Goal: Book appointment/travel/reservation

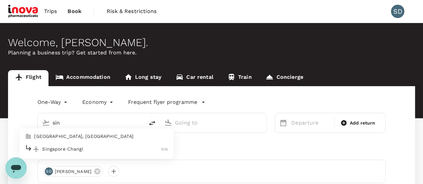
click at [90, 149] on p "Singapore Changi" at bounding box center [101, 149] width 119 height 7
type input "Singapore Changi (SIN)"
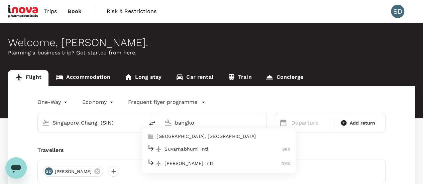
click at [210, 147] on p "Suvarnabhumi Intl" at bounding box center [224, 149] width 118 height 7
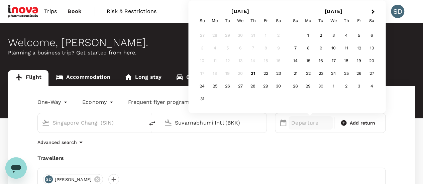
scroll to position [33, 0]
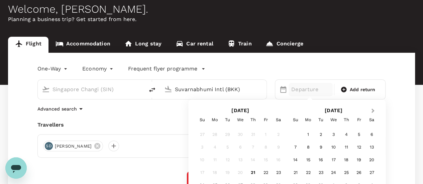
type input "Suvarnabhumi Intl (BKK)"
click at [373, 111] on span "Next Month" at bounding box center [373, 111] width 0 height 8
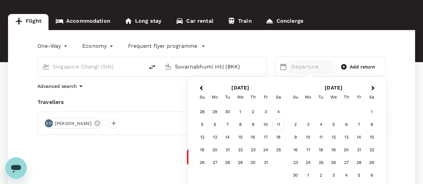
scroll to position [67, 0]
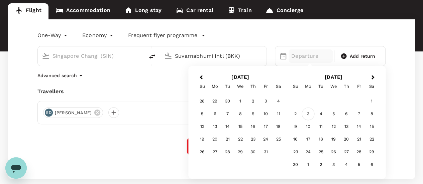
click at [307, 115] on div "3" at bounding box center [308, 114] width 13 height 13
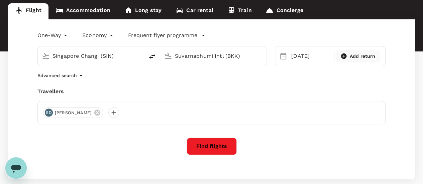
click at [356, 53] on span "Add return" at bounding box center [363, 56] width 26 height 7
type input "roundtrip"
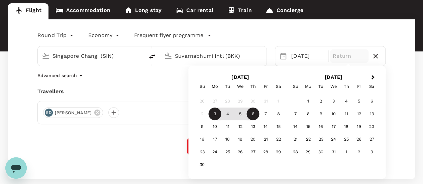
click at [255, 115] on div "6" at bounding box center [253, 114] width 13 height 13
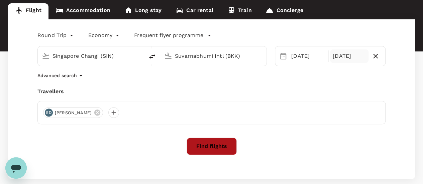
click at [210, 146] on button "Find flights" at bounding box center [212, 146] width 50 height 17
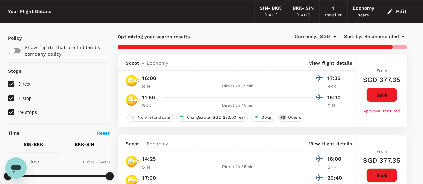
scroll to position [33, 0]
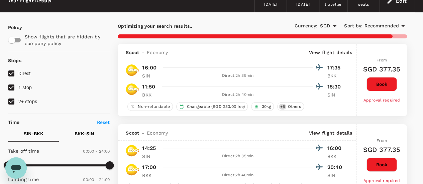
drag, startPoint x: 12, startPoint y: 88, endPoint x: 12, endPoint y: 95, distance: 7.4
click at [12, 88] on input "1 stop" at bounding box center [11, 88] width 14 height 14
checkbox input "false"
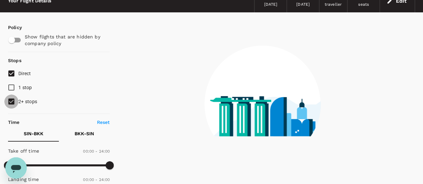
click at [13, 101] on input "2+ stops" at bounding box center [11, 102] width 14 height 14
checkbox input "false"
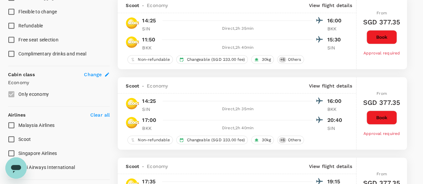
scroll to position [334, 0]
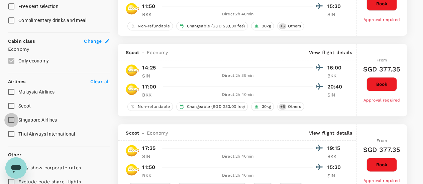
click at [13, 118] on input "Singapore Airlines" at bounding box center [11, 120] width 14 height 14
checkbox input "true"
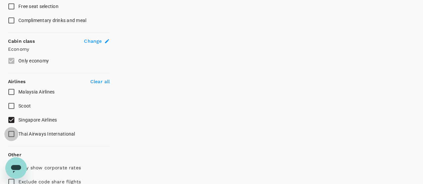
click at [10, 134] on input "Thai Airways International" at bounding box center [11, 134] width 14 height 14
checkbox input "true"
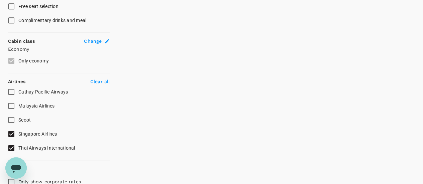
type input "1145"
checkbox input "false"
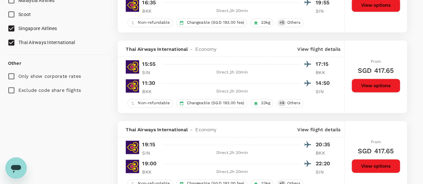
scroll to position [435, 0]
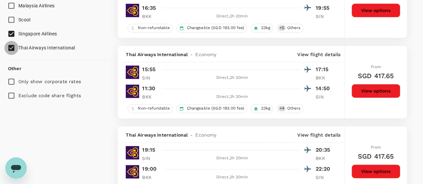
click at [11, 49] on input "Thai Airways International" at bounding box center [11, 48] width 14 height 14
checkbox input "false"
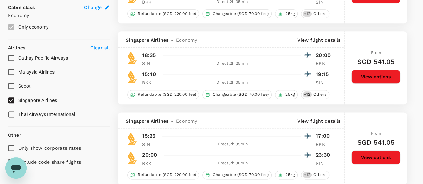
scroll to position [380, 0]
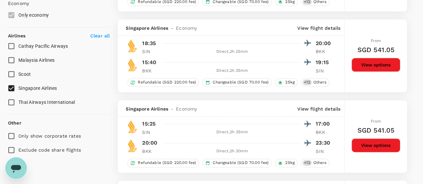
type input "1595"
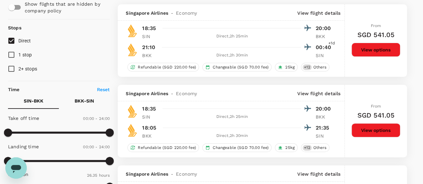
scroll to position [67, 0]
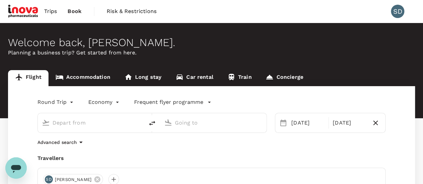
type input "Singapore Changi (SIN)"
type input "Suvarnabhumi Intl (BKK)"
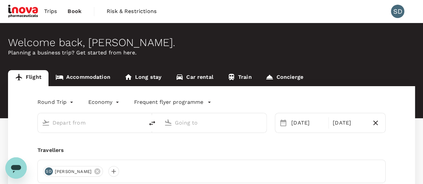
type input "Singapore Changi (SIN)"
type input "Suvarnabhumi Intl (BKK)"
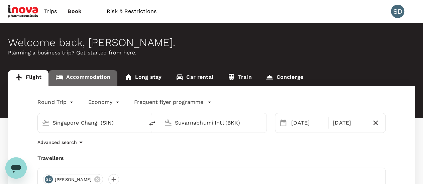
click at [86, 77] on link "Accommodation" at bounding box center [82, 78] width 69 height 16
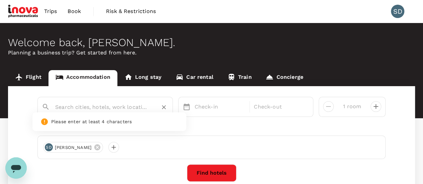
click at [125, 111] on input "text" at bounding box center [102, 107] width 95 height 10
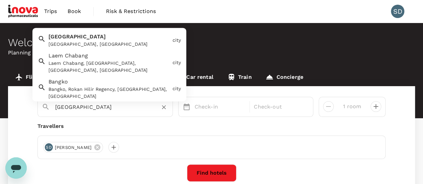
click at [106, 39] on div "[GEOGRAPHIC_DATA] [GEOGRAPHIC_DATA], [GEOGRAPHIC_DATA]" at bounding box center [108, 39] width 124 height 18
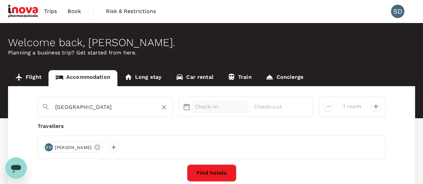
type input "[GEOGRAPHIC_DATA]"
click at [228, 110] on p "Check-in" at bounding box center [220, 107] width 51 height 8
click at [230, 109] on p "Check-in" at bounding box center [220, 107] width 51 height 8
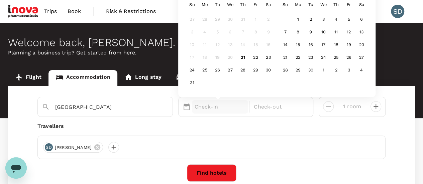
scroll to position [33, 0]
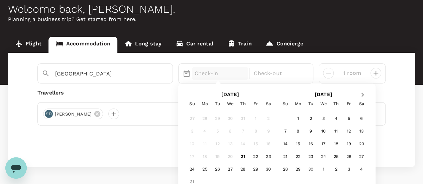
click at [363, 96] on span "Next Month" at bounding box center [363, 95] width 0 height 8
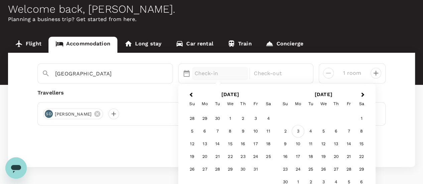
click at [297, 131] on div "3" at bounding box center [298, 131] width 13 height 13
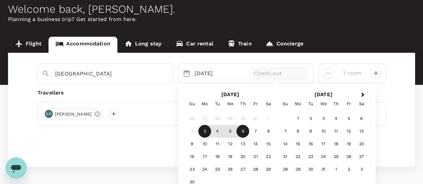
click at [245, 132] on div "6" at bounding box center [242, 131] width 13 height 13
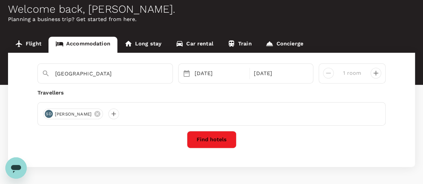
drag, startPoint x: 209, startPoint y: 143, endPoint x: 322, endPoint y: 132, distance: 113.6
click at [322, 132] on div "Find hotels" at bounding box center [211, 139] width 348 height 17
click at [213, 143] on button "Find hotels" at bounding box center [211, 139] width 49 height 17
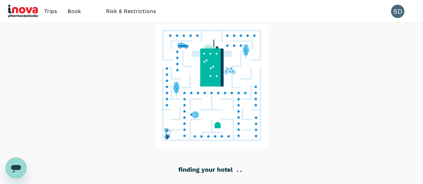
drag, startPoint x: 227, startPoint y: 109, endPoint x: 251, endPoint y: 82, distance: 36.0
click at [236, 82] on image at bounding box center [212, 86] width 112 height 124
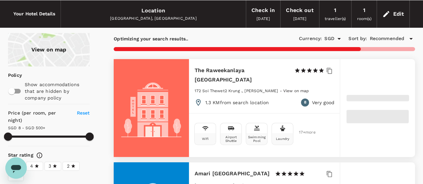
scroll to position [33, 0]
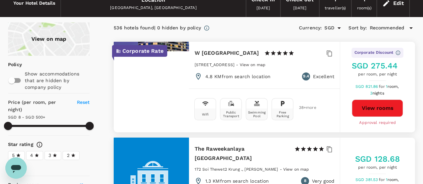
type input "499.71"
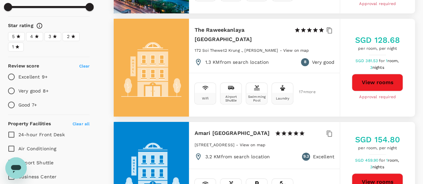
scroll to position [167, 0]
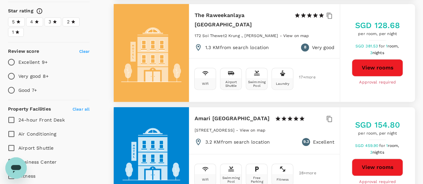
click at [11, 75] on input "Very good 8+" at bounding box center [11, 76] width 14 height 14
radio input "true"
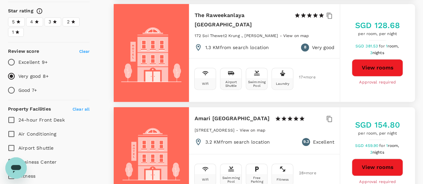
type input "499.71"
click at [10, 60] on input "Excellent 9+" at bounding box center [11, 62] width 14 height 14
radio input "true"
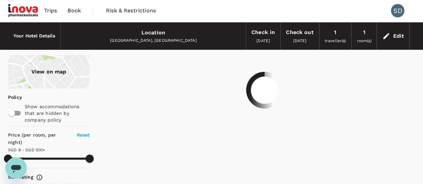
scroll to position [0, 0]
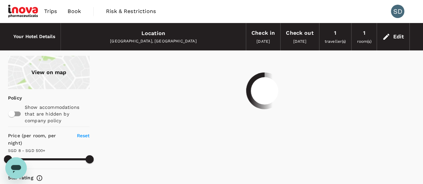
type input "499.71"
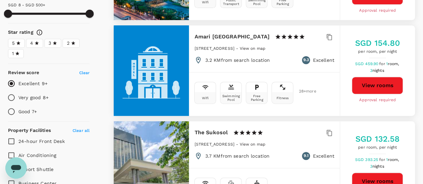
scroll to position [134, 0]
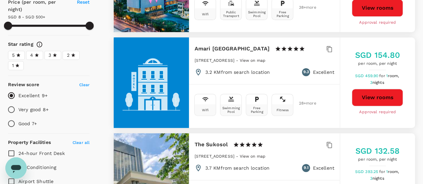
click at [258, 72] on p "3.2 KM from search location" at bounding box center [237, 72] width 65 height 7
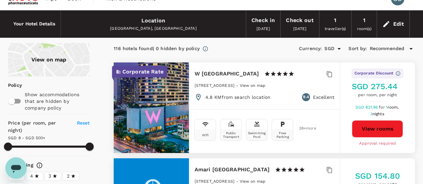
scroll to position [0, 0]
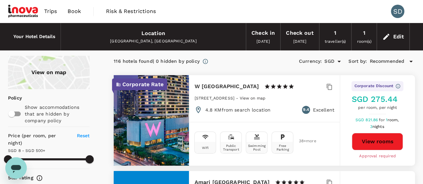
click at [155, 36] on div "Location" at bounding box center [153, 33] width 24 height 9
click at [398, 37] on div "Edit" at bounding box center [398, 36] width 11 height 9
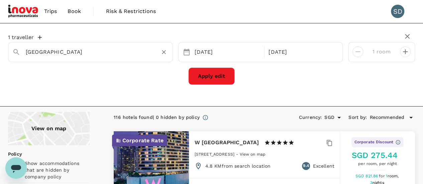
click at [102, 44] on div "[GEOGRAPHIC_DATA]" at bounding box center [94, 49] width 148 height 16
click at [100, 48] on input "[GEOGRAPHIC_DATA]" at bounding box center [88, 52] width 124 height 10
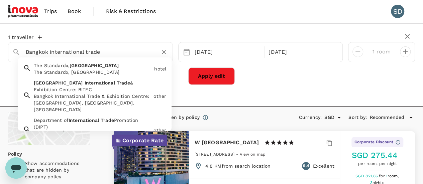
click at [117, 84] on span "Trade" at bounding box center [123, 82] width 13 height 5
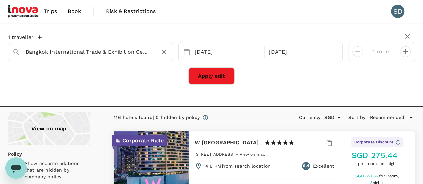
type input "Bangkok International Trade & Exhibition Centre: [GEOGRAPHIC_DATA]"
click at [213, 83] on button "Apply edit" at bounding box center [211, 76] width 46 height 17
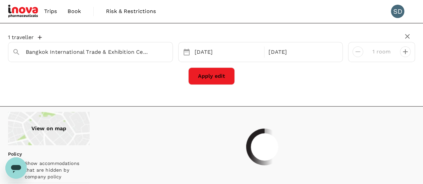
type input "499.69"
type input "10.69"
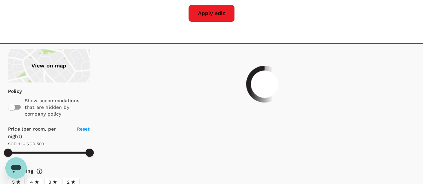
scroll to position [67, 0]
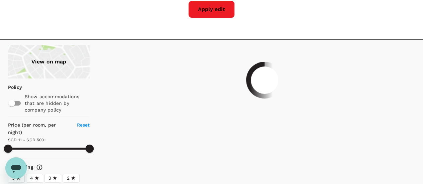
type input "499.69"
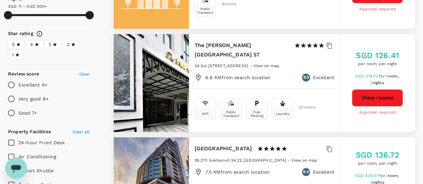
scroll to position [167, 0]
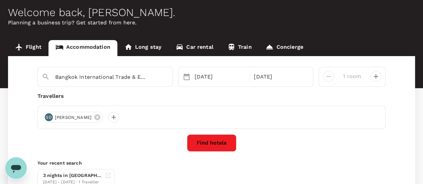
scroll to position [33, 0]
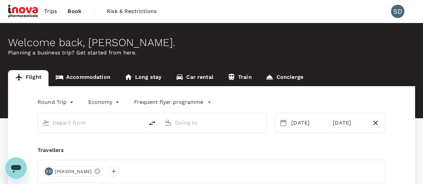
type input "Singapore Changi (SIN)"
type input "Suvarnabhumi Intl (BKK)"
type input "Singapore Changi (SIN)"
type input "Suvarnabhumi Intl (BKK)"
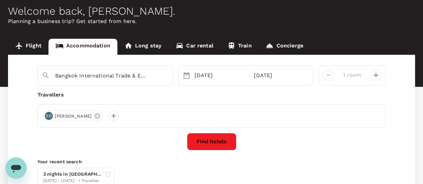
scroll to position [33, 0]
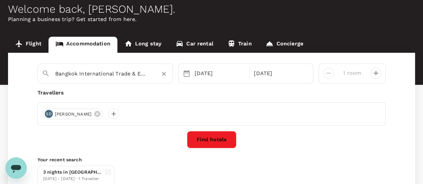
click at [128, 71] on input "Bangkok International Trade & Exhibition Centre: [GEOGRAPHIC_DATA]" at bounding box center [102, 74] width 95 height 10
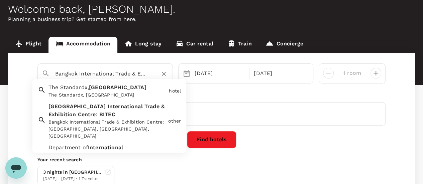
click at [78, 74] on input "Bangkok International Trade & Exhibition Centre: [GEOGRAPHIC_DATA]" at bounding box center [102, 74] width 95 height 10
drag, startPoint x: 78, startPoint y: 74, endPoint x: 176, endPoint y: 70, distance: 97.7
click at [175, 71] on div "Bangkok International Trade & Exhibition Centre: BITEC The Standardx, [GEOGRAPH…" at bounding box center [211, 74] width 353 height 20
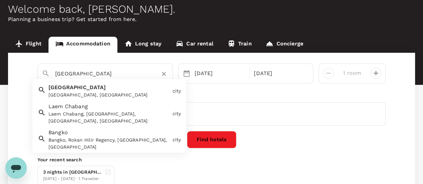
click at [100, 91] on div "[GEOGRAPHIC_DATA] [GEOGRAPHIC_DATA], [GEOGRAPHIC_DATA]" at bounding box center [108, 90] width 124 height 18
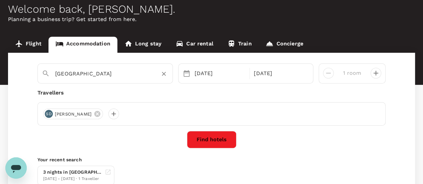
type input "[GEOGRAPHIC_DATA]"
click at [221, 138] on button "Find hotels" at bounding box center [211, 139] width 49 height 17
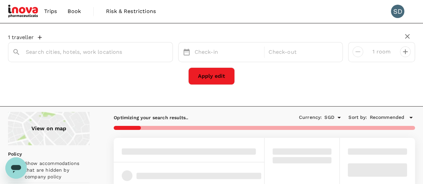
type input "[GEOGRAPHIC_DATA]"
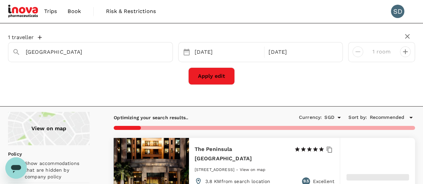
type input "499.71"
type input "7.71"
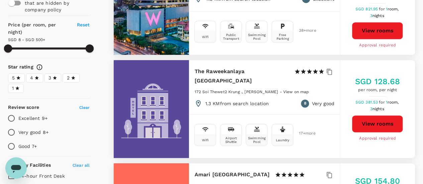
scroll to position [201, 0]
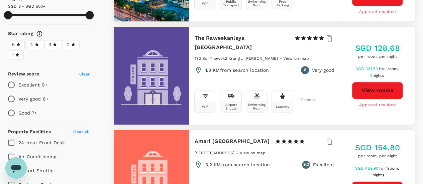
type input "499.71"
